Goal: Information Seeking & Learning: Understand process/instructions

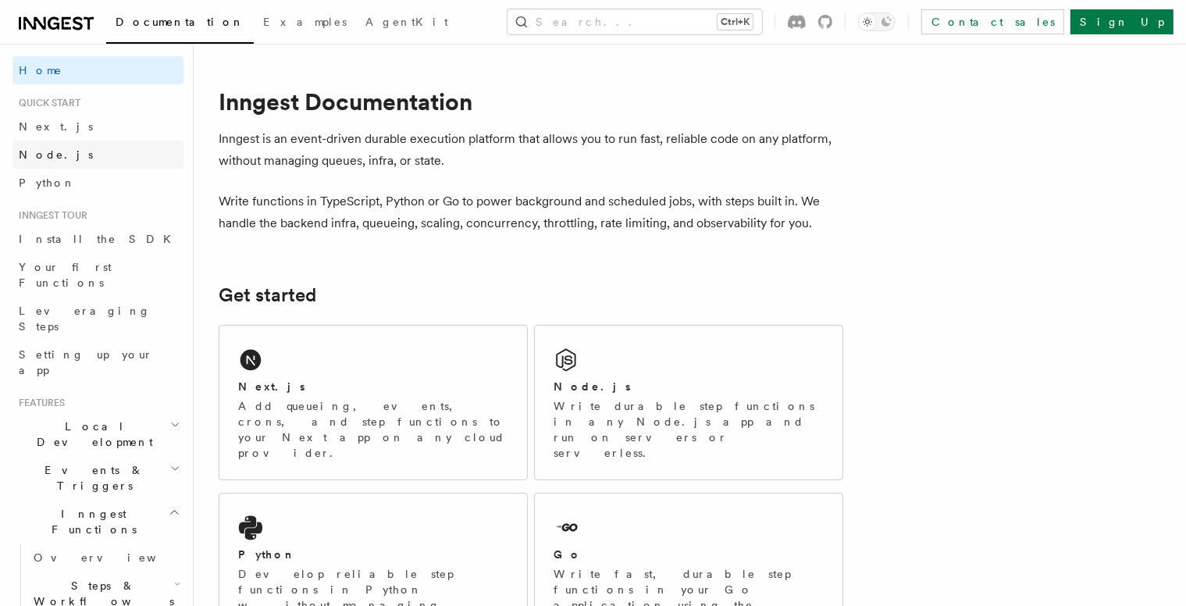
click at [44, 152] on span "Node.js" at bounding box center [56, 154] width 74 height 12
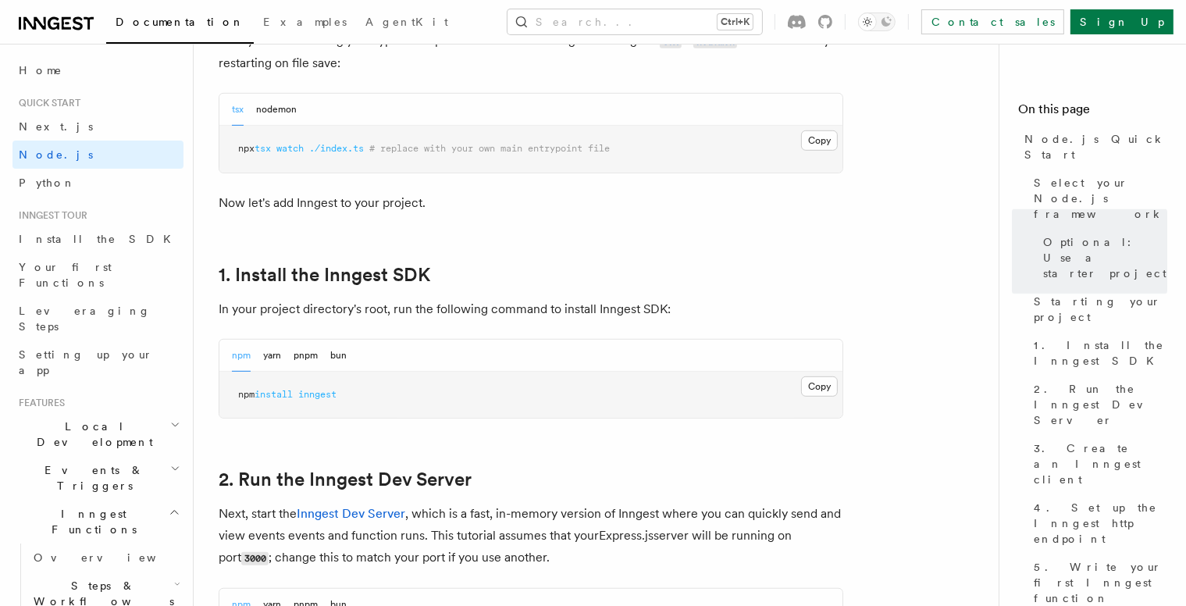
scroll to position [824, 0]
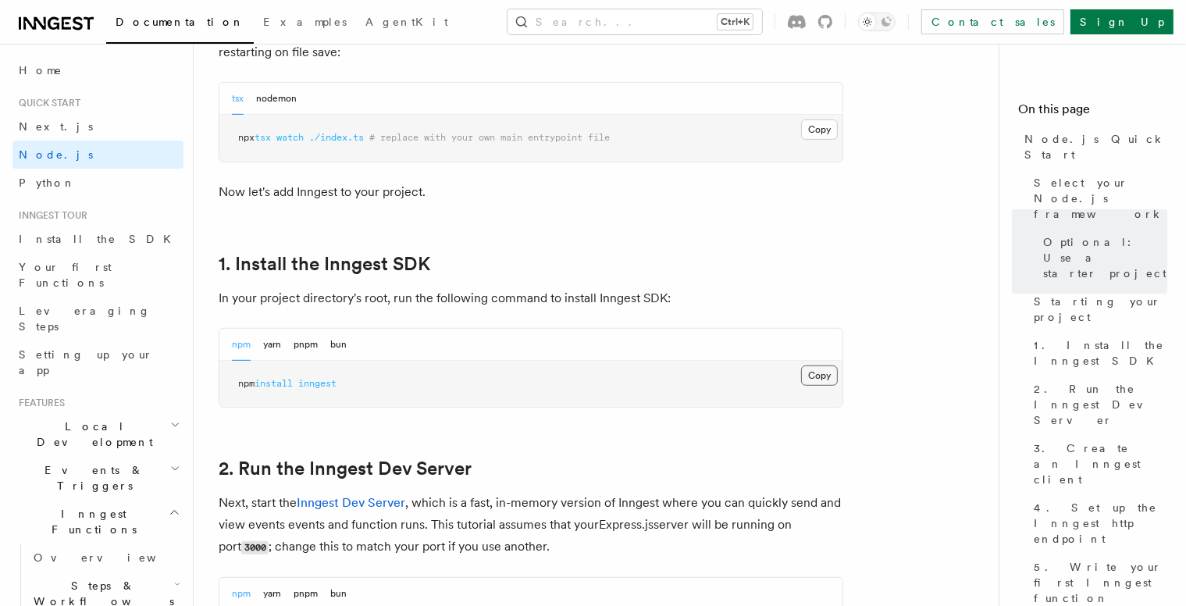
click at [812, 379] on button "Copy Copied" at bounding box center [819, 375] width 37 height 20
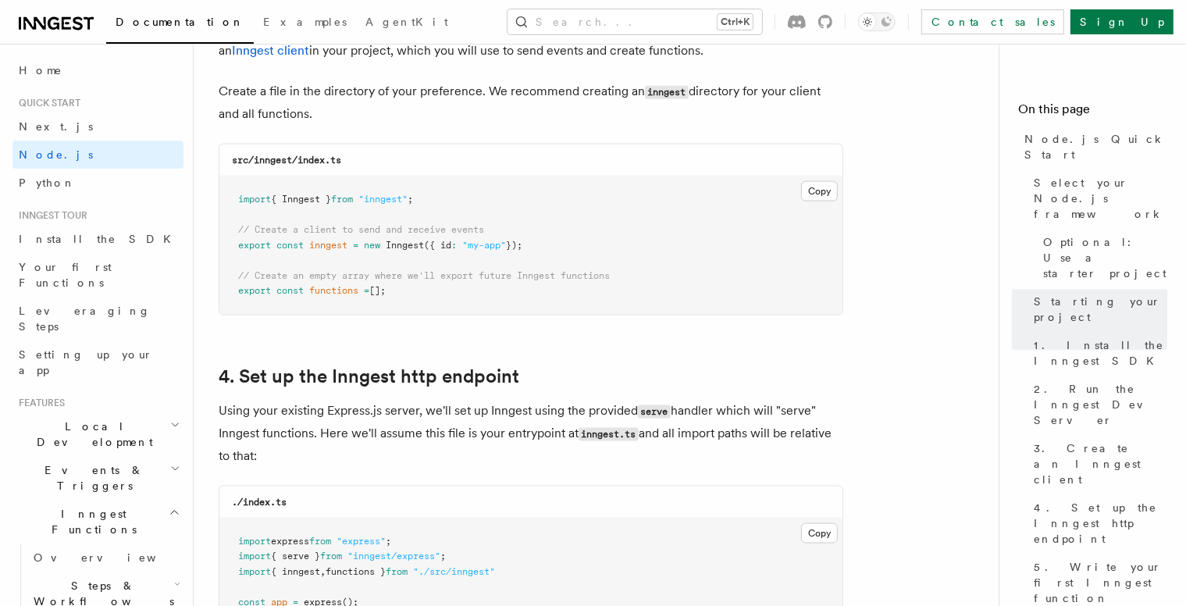
scroll to position [2114, 0]
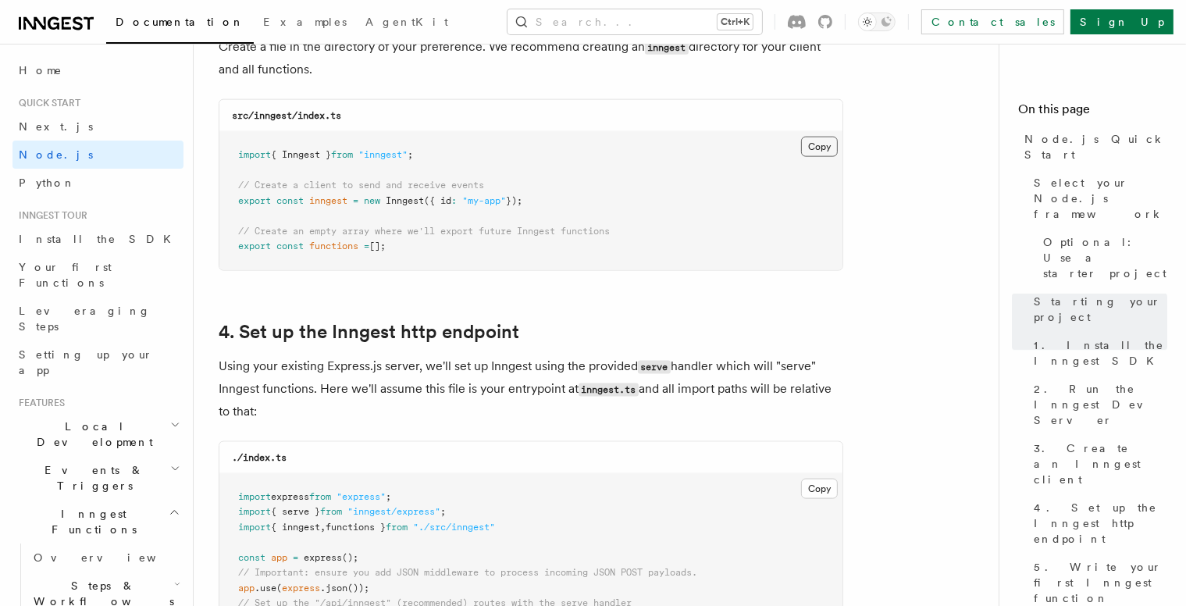
click at [828, 148] on button "Copy Copied" at bounding box center [819, 147] width 37 height 20
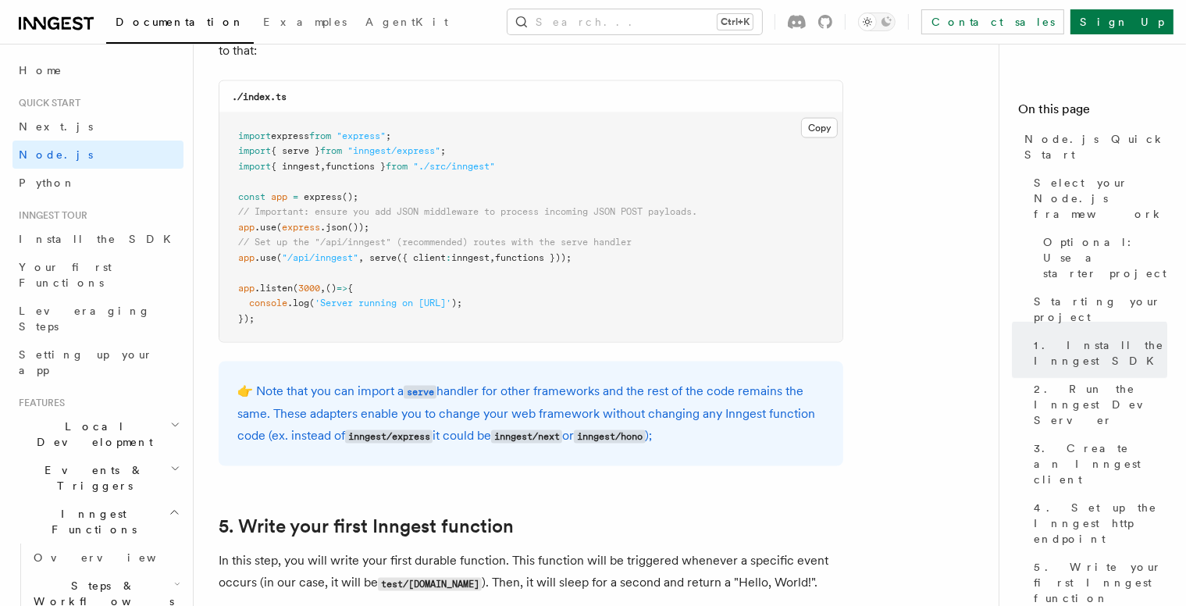
scroll to position [2452, 0]
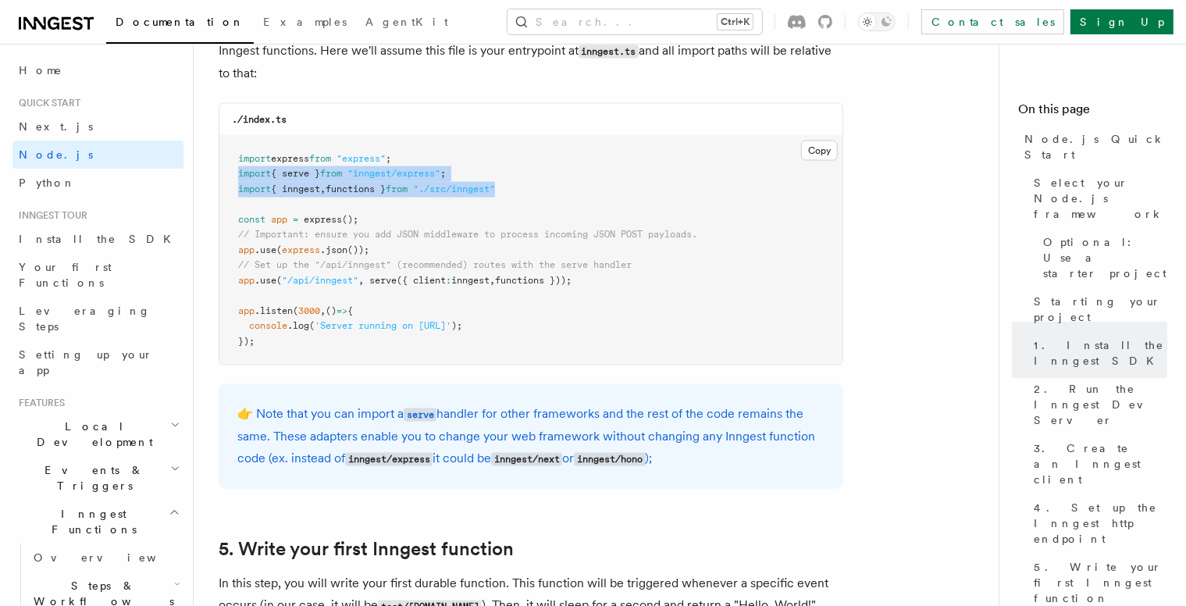
drag, startPoint x: 536, startPoint y: 190, endPoint x: 239, endPoint y: 180, distance: 296.9
click at [239, 180] on pre "import express from "express" ; import { serve } from "inngest/express" ; impor…" at bounding box center [530, 251] width 623 height 230
copy code "import { serve } from "inngest/express" ; import { inngest , functions } from "…"
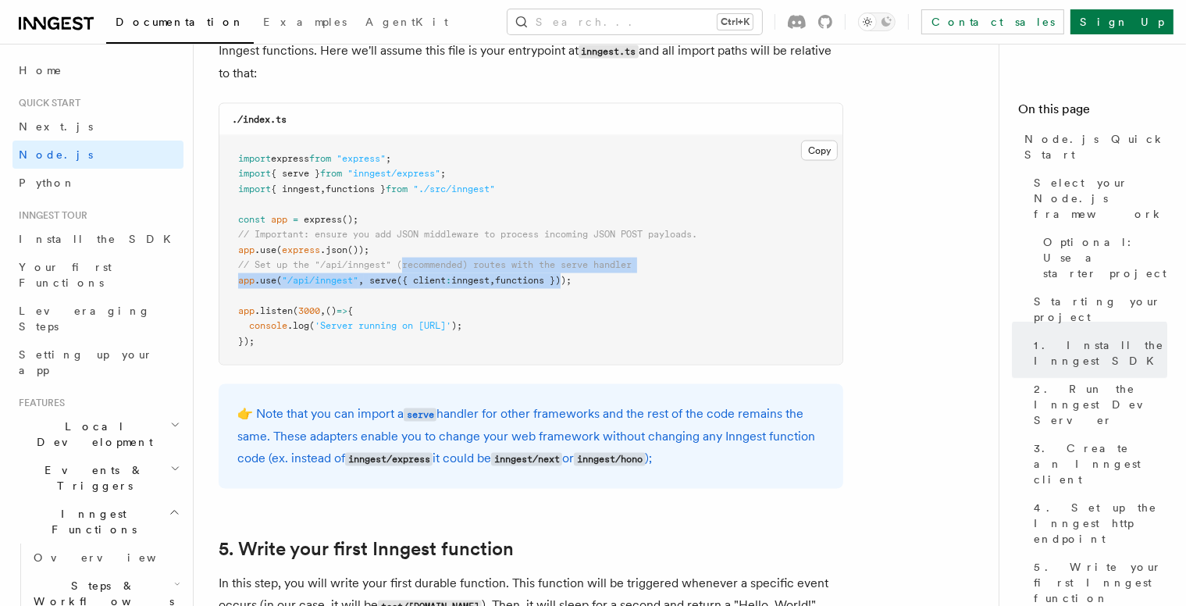
drag, startPoint x: 575, startPoint y: 278, endPoint x: 407, endPoint y: 273, distance: 167.9
click at [407, 273] on pre "import express from "express" ; import { serve } from "inngest/express" ; impor…" at bounding box center [530, 251] width 623 height 230
click at [407, 283] on span "({ client" at bounding box center [421, 280] width 49 height 11
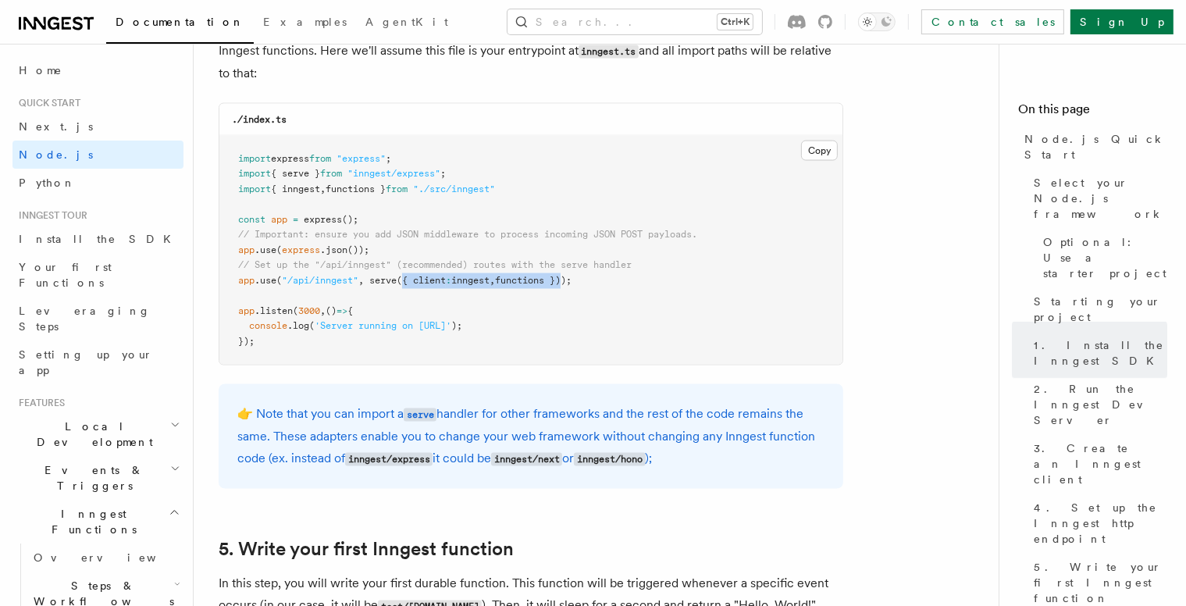
drag, startPoint x: 407, startPoint y: 283, endPoint x: 575, endPoint y: 281, distance: 167.9
click at [571, 281] on span "app .use ( "/api/inngest" , serve ({ client : inngest , functions }));" at bounding box center [404, 280] width 333 height 11
copy span "{ client : inngest , functions }"
